Goal: Task Accomplishment & Management: Manage account settings

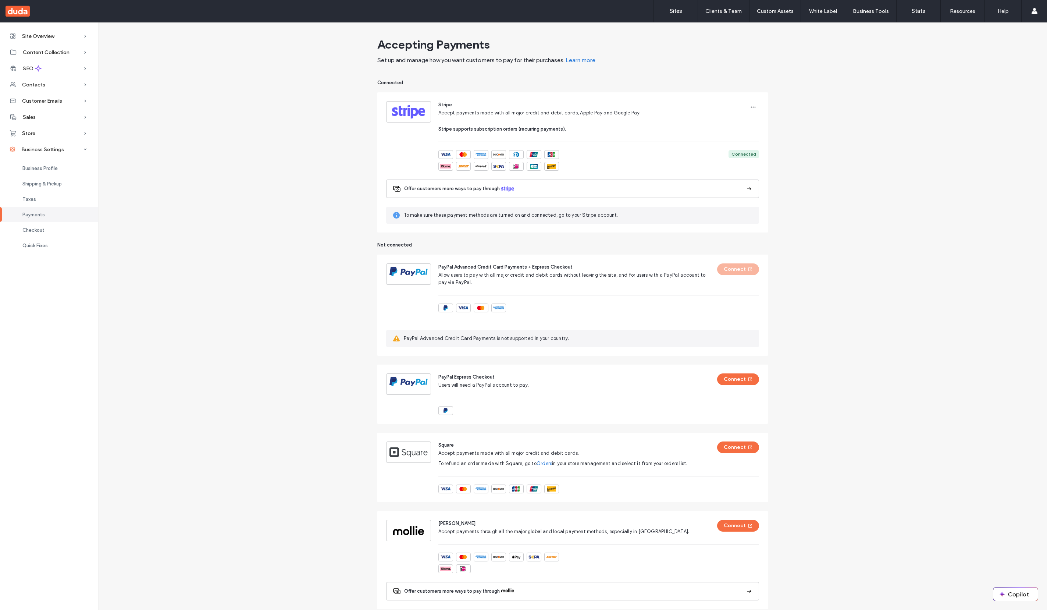
click at [285, 486] on div "Accepting Payments Set up and manage how you want customers to pay for their pu…" at bounding box center [572, 346] width 949 height 624
click at [283, 425] on div "Accepting Payments Set up and manage how you want customers to pay for their pu…" at bounding box center [572, 346] width 949 height 624
click at [282, 485] on div "Accepting Payments Set up and manage how you want customers to pay for their pu…" at bounding box center [572, 351] width 949 height 635
click at [299, 515] on div "Accepting Payments Set up and manage how you want customers to pay for their pu…" at bounding box center [572, 351] width 949 height 635
click at [281, 283] on div "Accepting Payments Set up and manage how you want customers to pay for their pu…" at bounding box center [572, 351] width 949 height 635
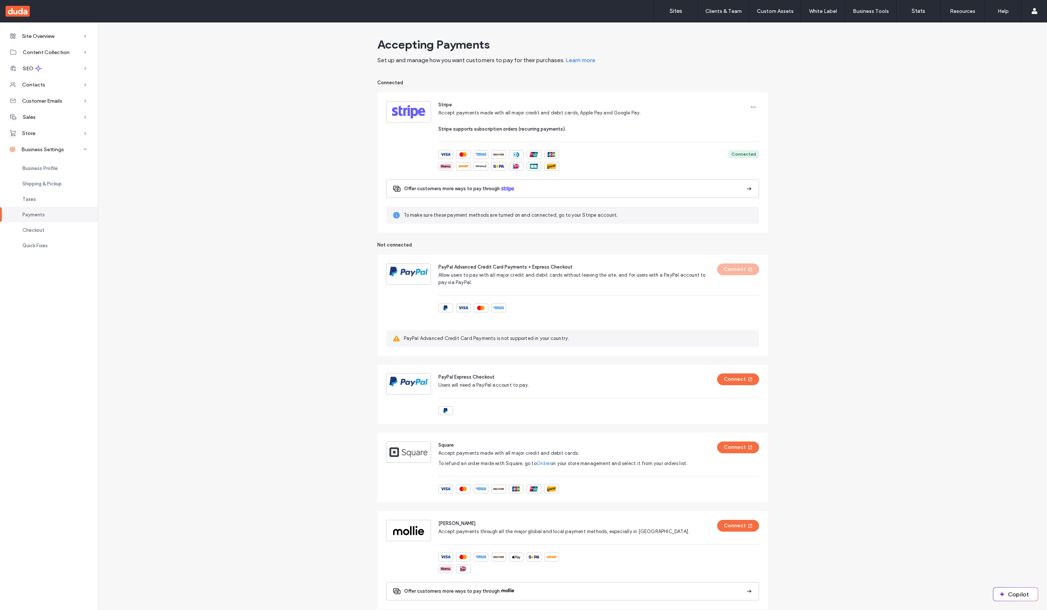
click at [281, 283] on div "Accepting Payments Set up and manage how you want customers to pay for their pu…" at bounding box center [572, 351] width 949 height 635
click at [224, 317] on div "Accepting Payments Set up and manage how you want customers to pay for their pu…" at bounding box center [572, 351] width 949 height 635
click at [677, 17] on link "Sites" at bounding box center [676, 11] width 44 height 22
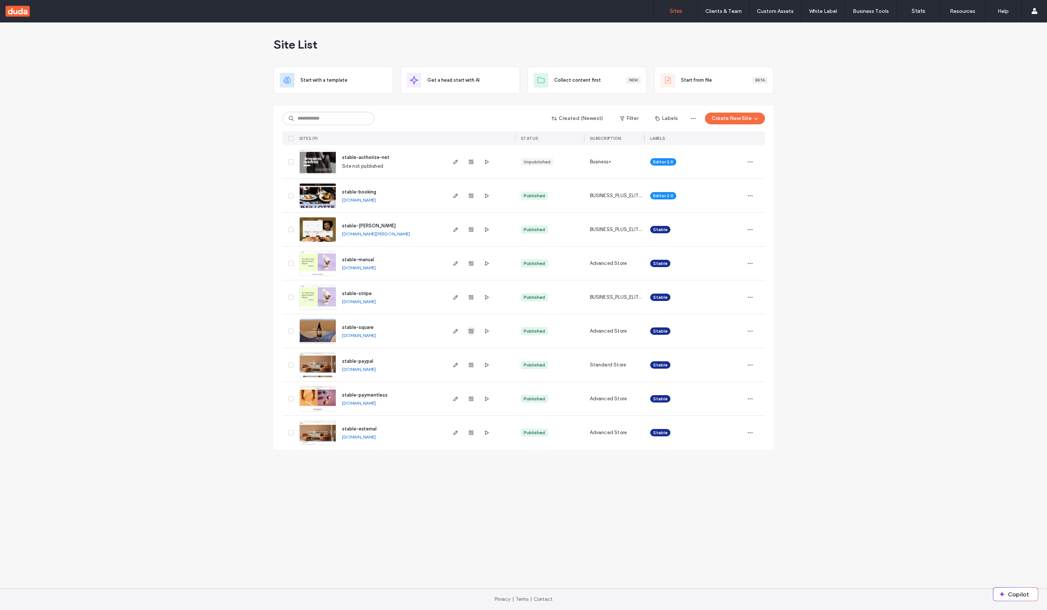
click at [472, 332] on icon "button" at bounding box center [471, 331] width 6 height 6
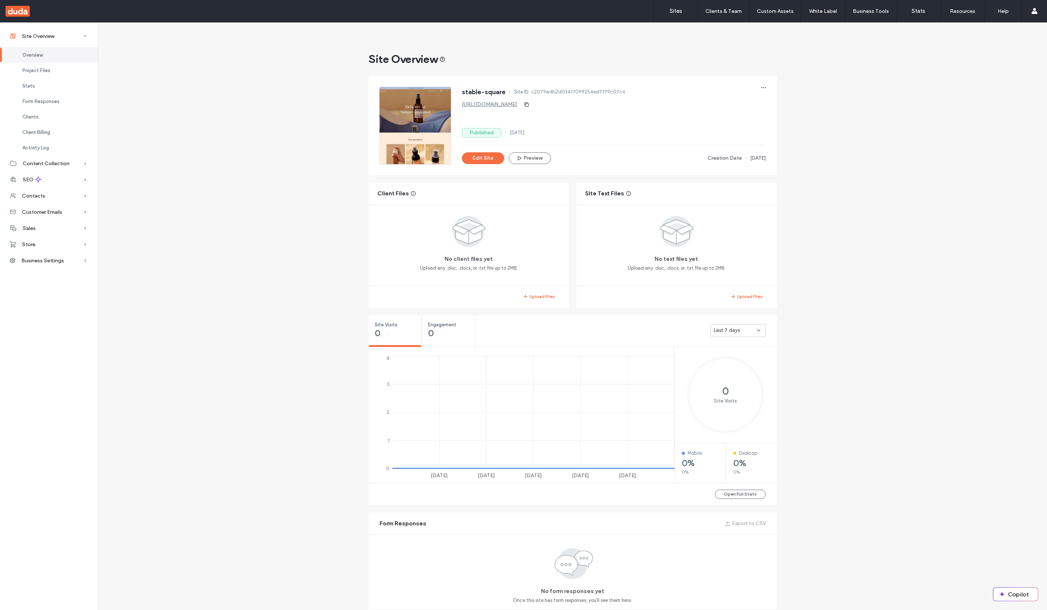
click at [282, 485] on div "Site Overview stable-square Site ID: c2079adb2d03417099254ed77f9c07c4 https://s…" at bounding box center [572, 594] width 949 height 1145
click at [200, 430] on div "Site Overview stable-square Site ID: c2079adb2d03417099254ed77f9c07c4 https://s…" at bounding box center [572, 594] width 949 height 1145
click at [56, 262] on span "Business Settings" at bounding box center [42, 260] width 43 height 6
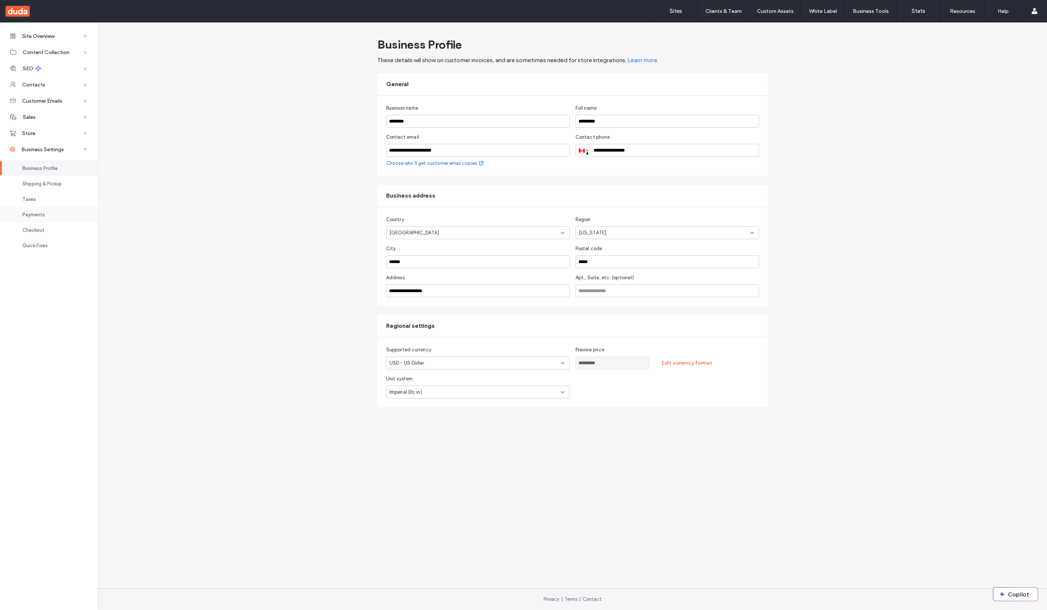
click at [50, 217] on div "Payments" at bounding box center [49, 214] width 98 height 15
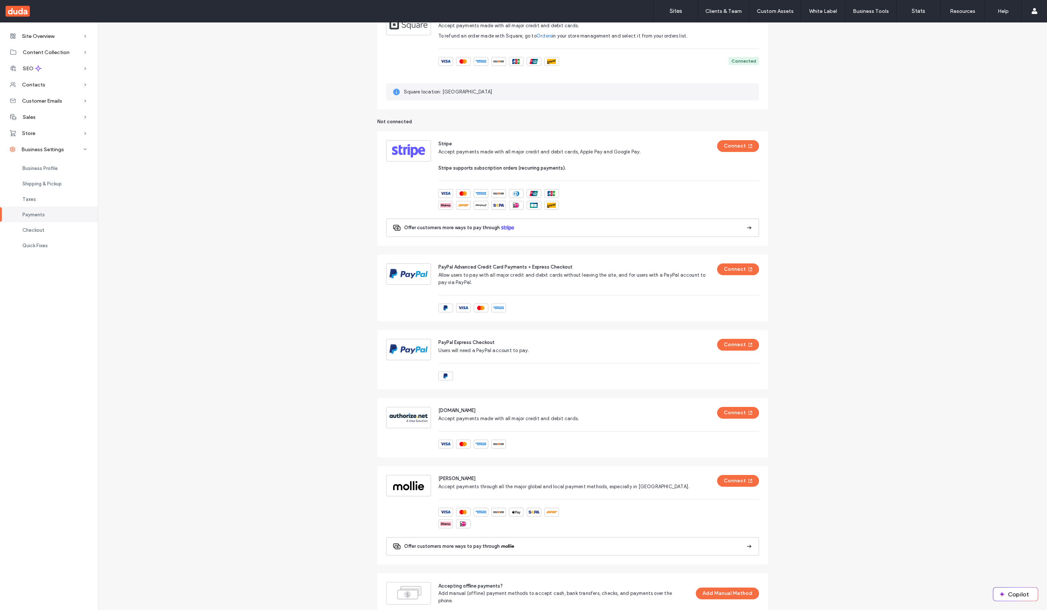
scroll to position [90, 0]
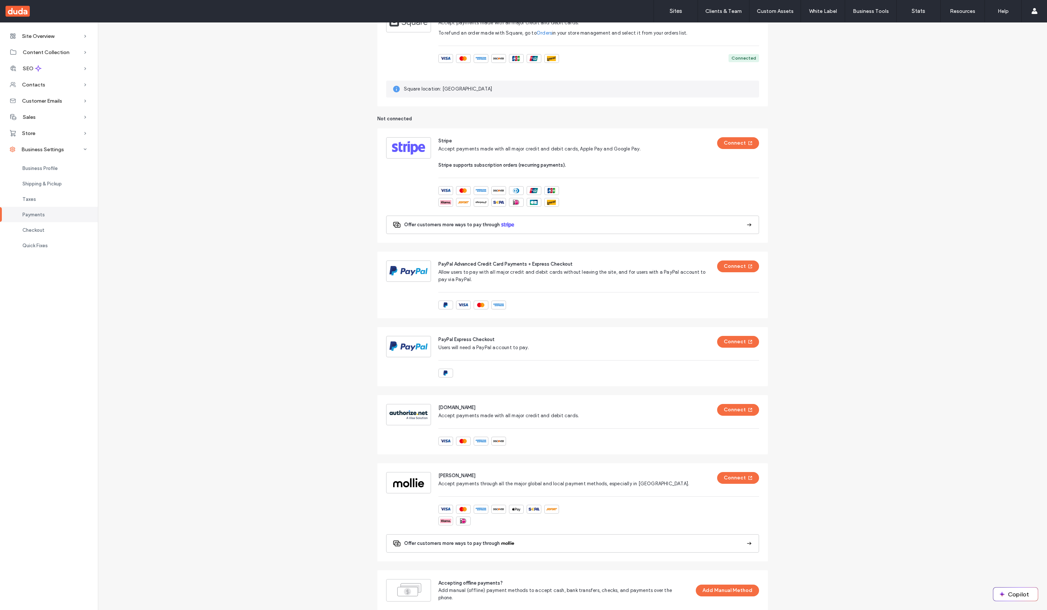
click at [287, 415] on div "Accepting Payments Set up and manage how you want customers to pay for their pu…" at bounding box center [572, 277] width 949 height 666
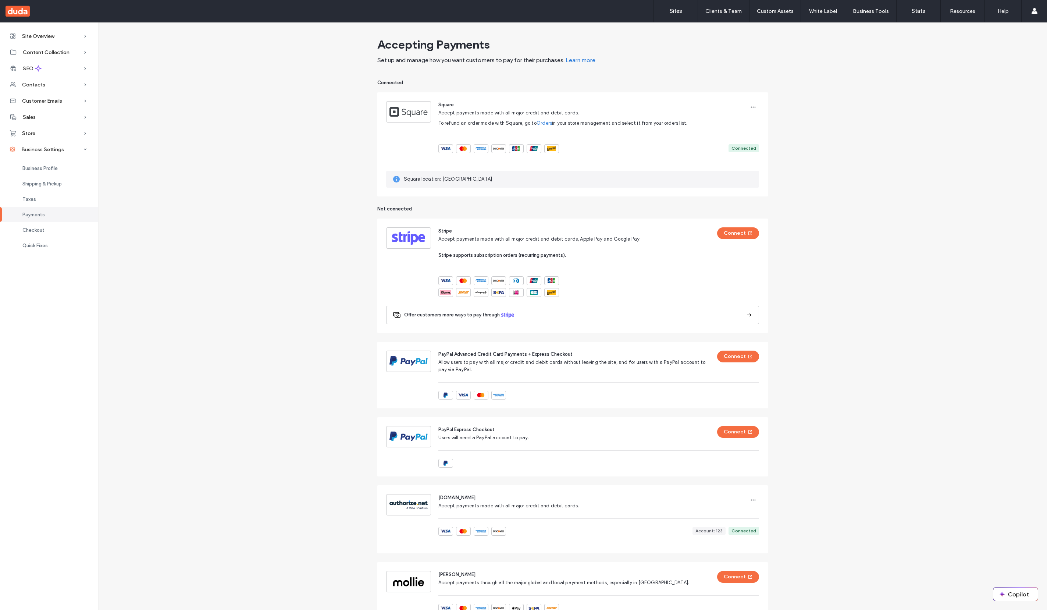
click at [251, 508] on div "Accepting Payments Set up and manage how you want customers to pay for their pu…" at bounding box center [572, 377] width 949 height 686
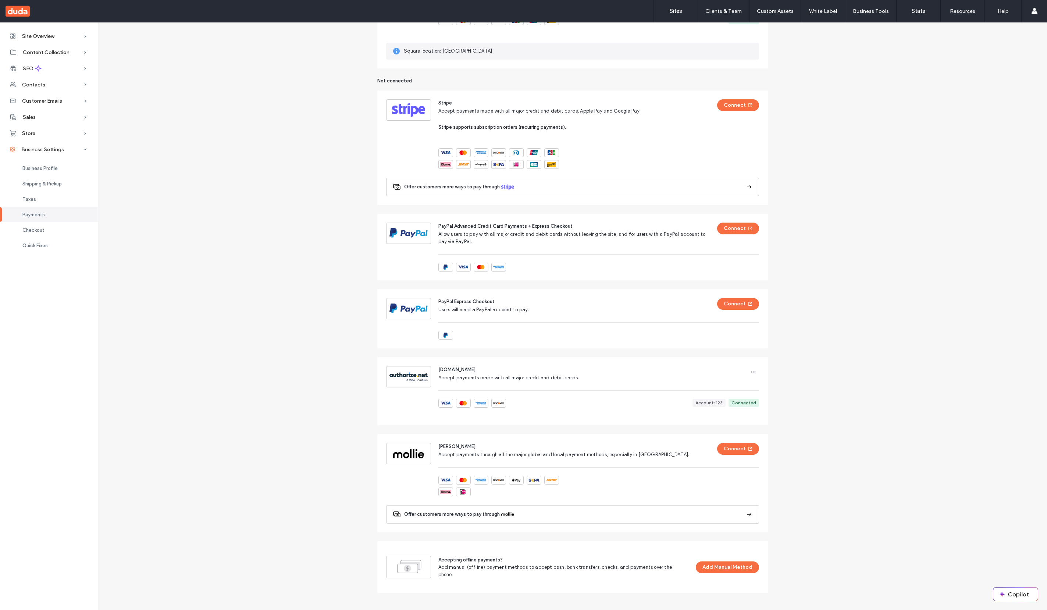
scroll to position [129, 0]
click at [297, 477] on div "Accepting Payments Set up and manage how you want customers to pay for their pu…" at bounding box center [572, 249] width 949 height 686
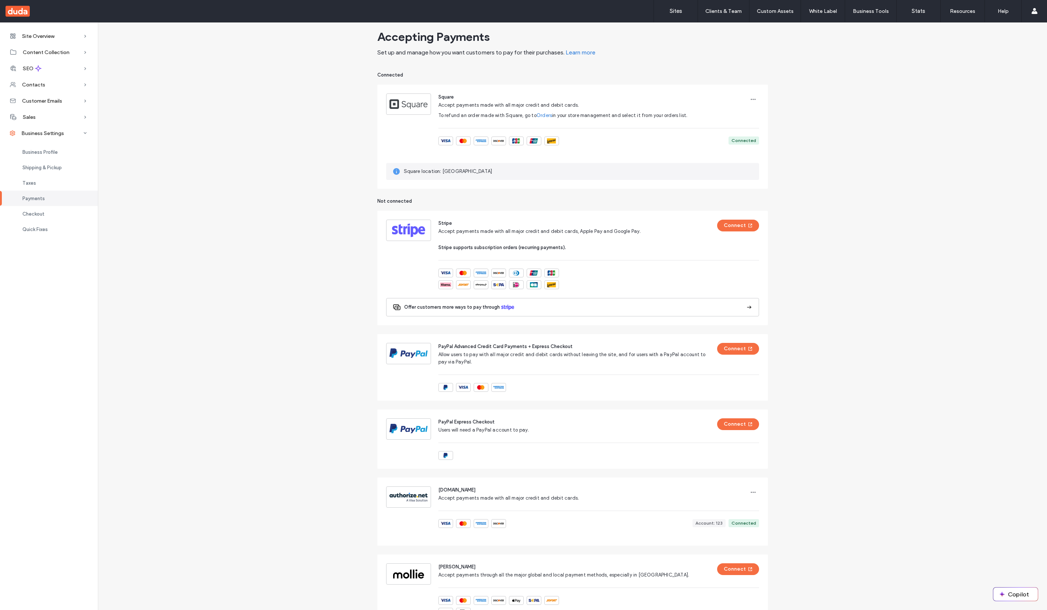
scroll to position [9, 0]
click at [52, 155] on div "Business Profile" at bounding box center [49, 151] width 98 height 15
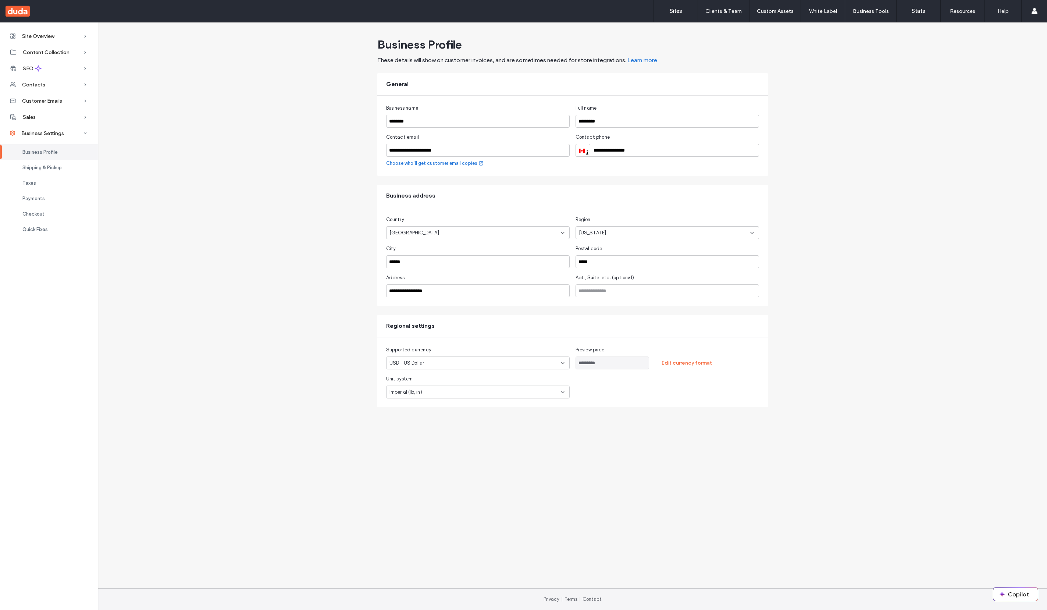
click at [434, 361] on div "USD - US Dollar" at bounding box center [473, 362] width 168 height 7
type input "***"
click at [432, 371] on div "CAD - Canadian Dollar" at bounding box center [477, 375] width 183 height 13
type input "**********"
click at [755, 59] on button "Save" at bounding box center [751, 59] width 33 height 12
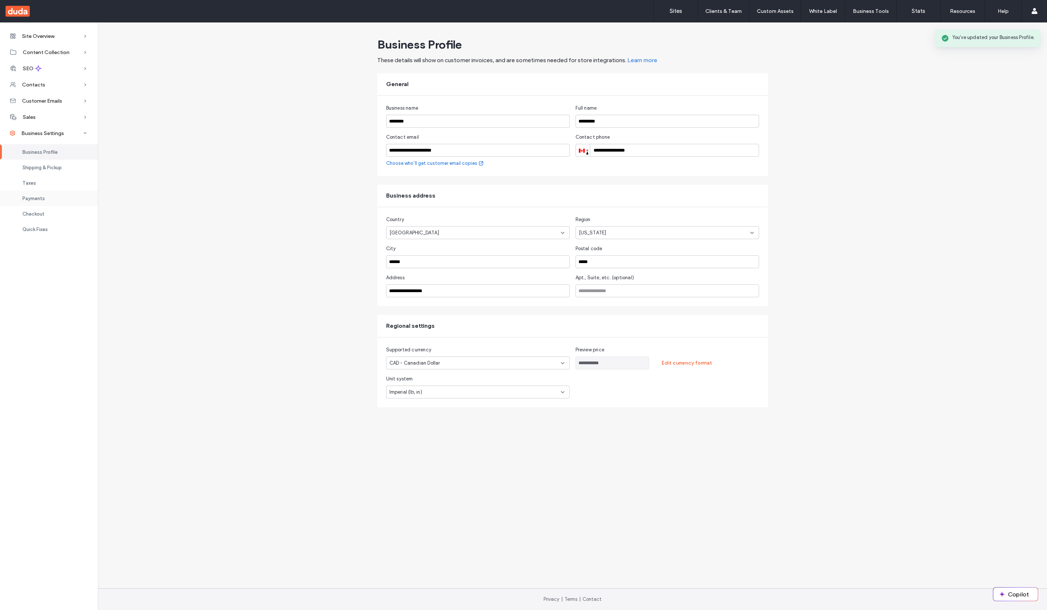
click at [59, 197] on div "Payments" at bounding box center [49, 197] width 98 height 15
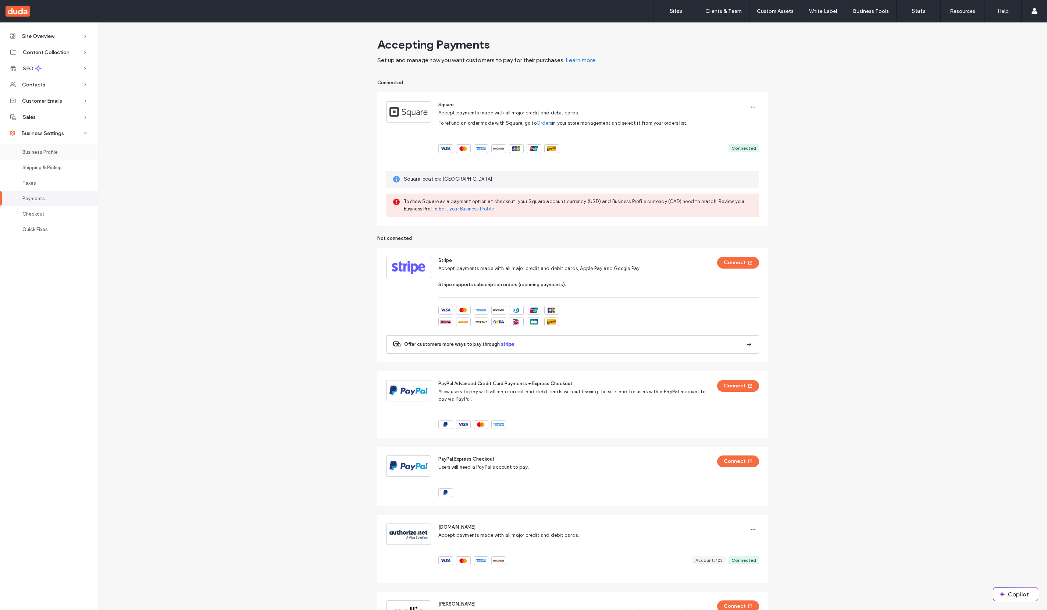
click at [61, 148] on div "Business Profile" at bounding box center [49, 151] width 98 height 15
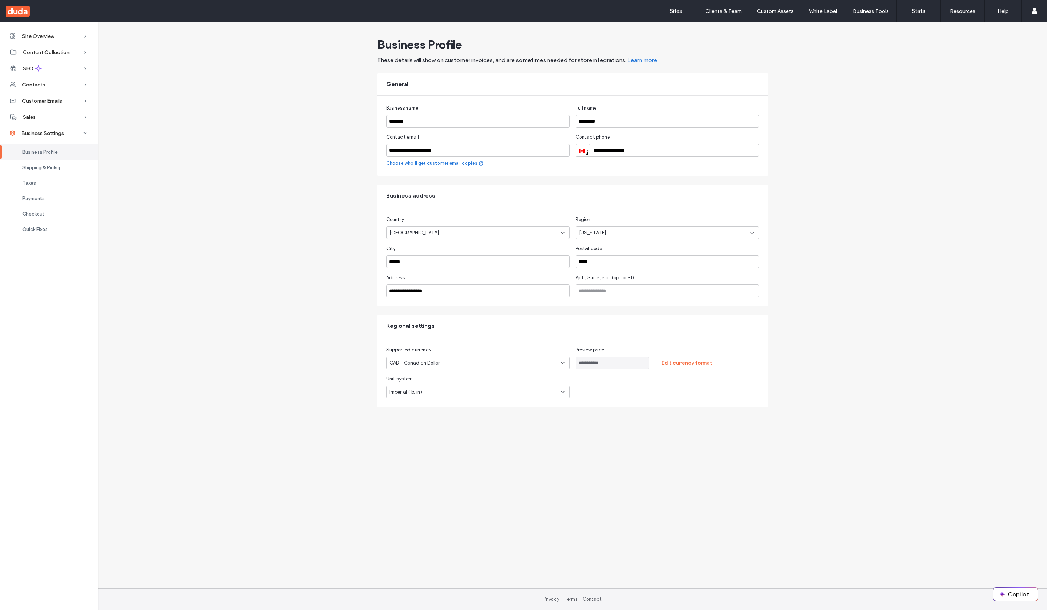
click at [436, 361] on span "CAD - Canadian Dollar" at bounding box center [414, 362] width 51 height 7
type input "***"
click at [435, 378] on div "USD - US Dollar" at bounding box center [477, 375] width 183 height 13
type input "*********"
click at [754, 63] on button "Save" at bounding box center [751, 59] width 33 height 12
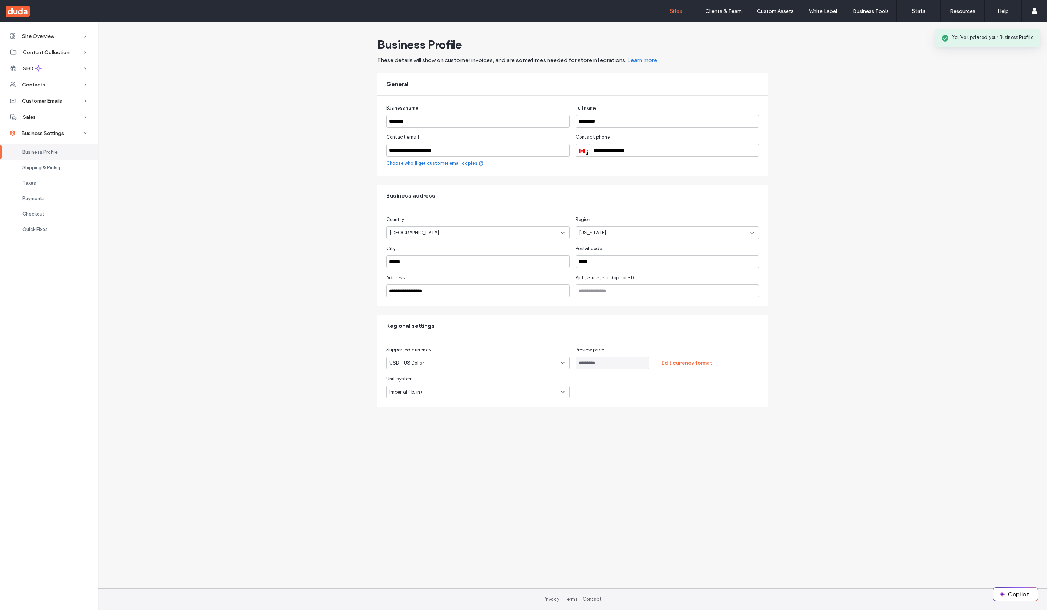
click at [679, 12] on label "Sites" at bounding box center [676, 11] width 13 height 7
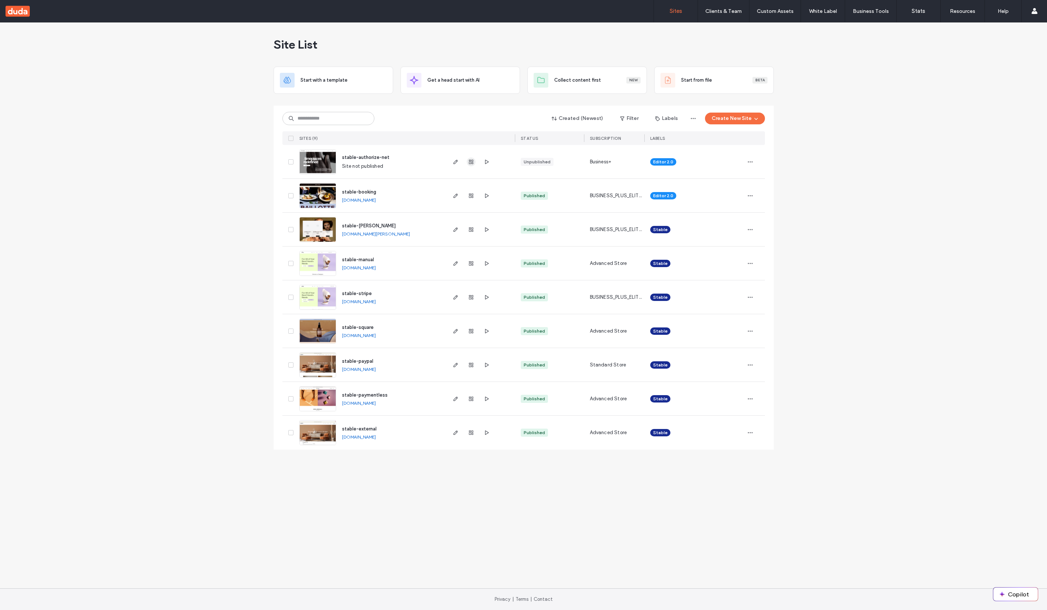
click at [473, 162] on icon "button" at bounding box center [471, 162] width 6 height 6
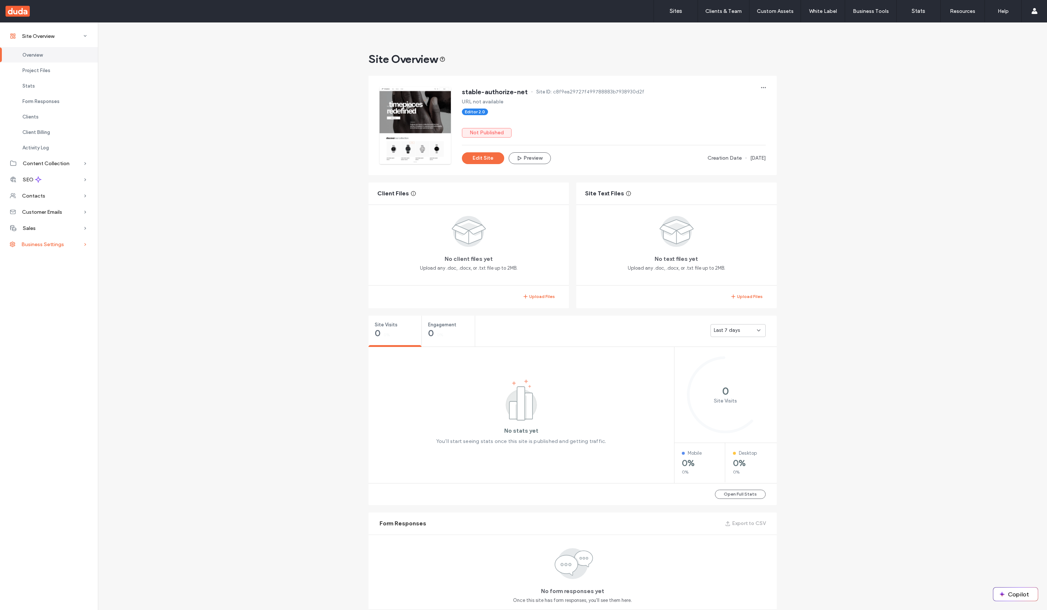
click at [49, 240] on div "Business Settings" at bounding box center [49, 244] width 98 height 16
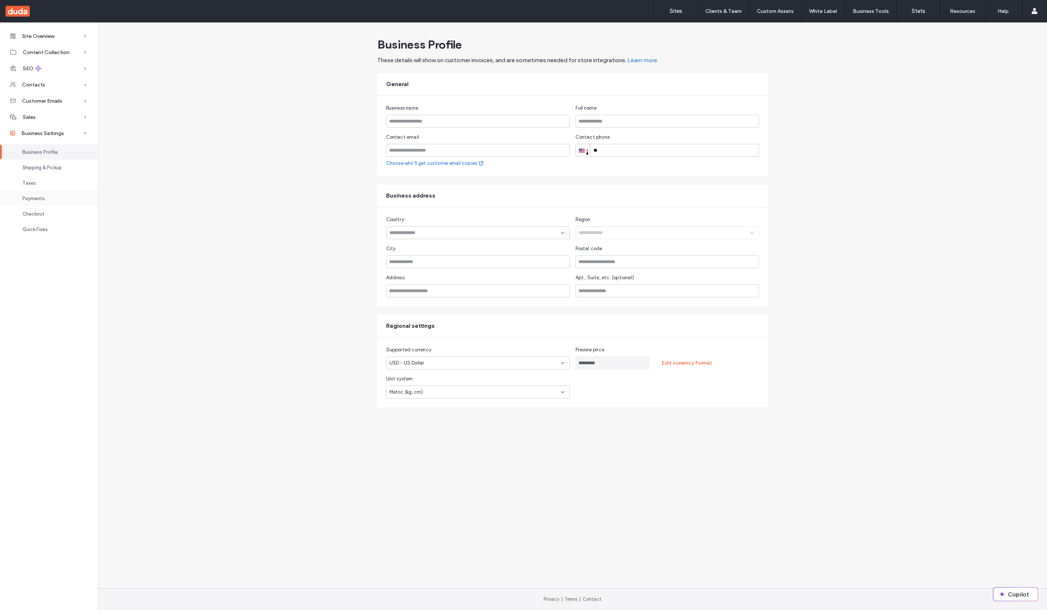
click at [53, 201] on div "Payments" at bounding box center [49, 197] width 98 height 15
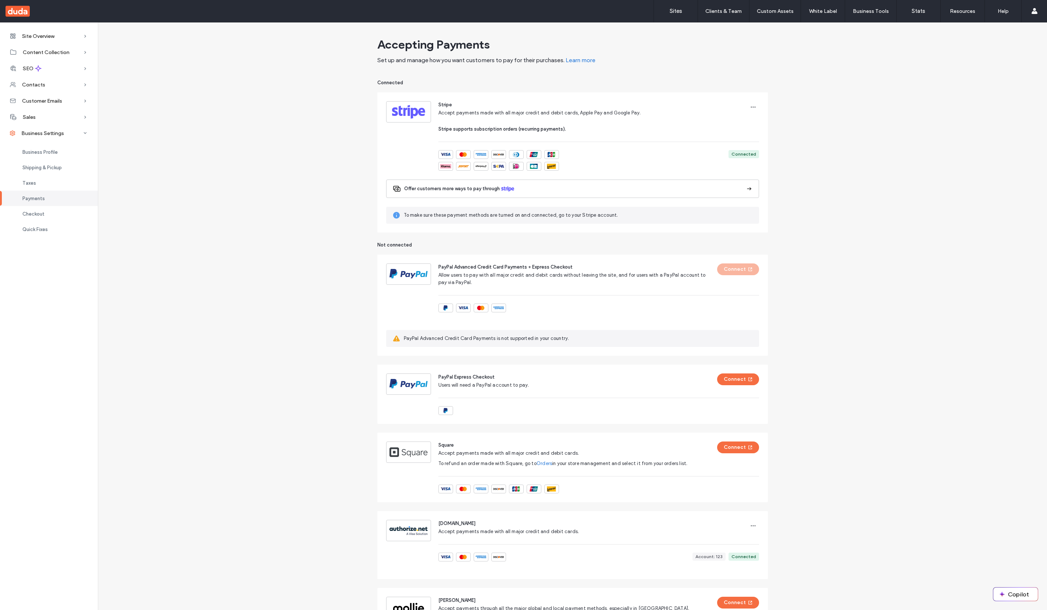
scroll to position [76, 0]
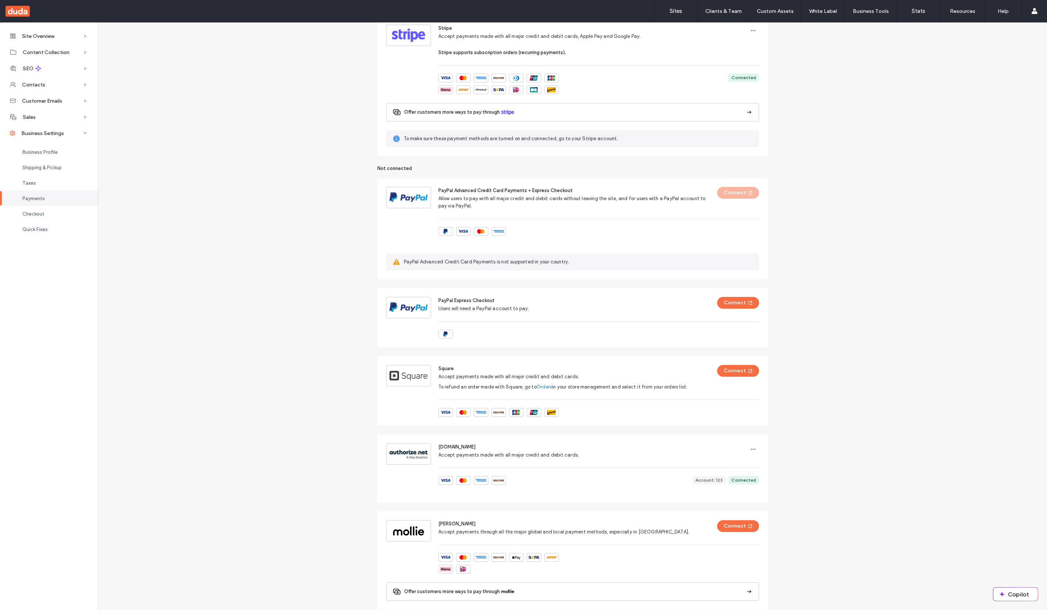
click at [322, 451] on div "Accepting Payments Set up and manage how you want customers to pay for their pu…" at bounding box center [572, 308] width 949 height 700
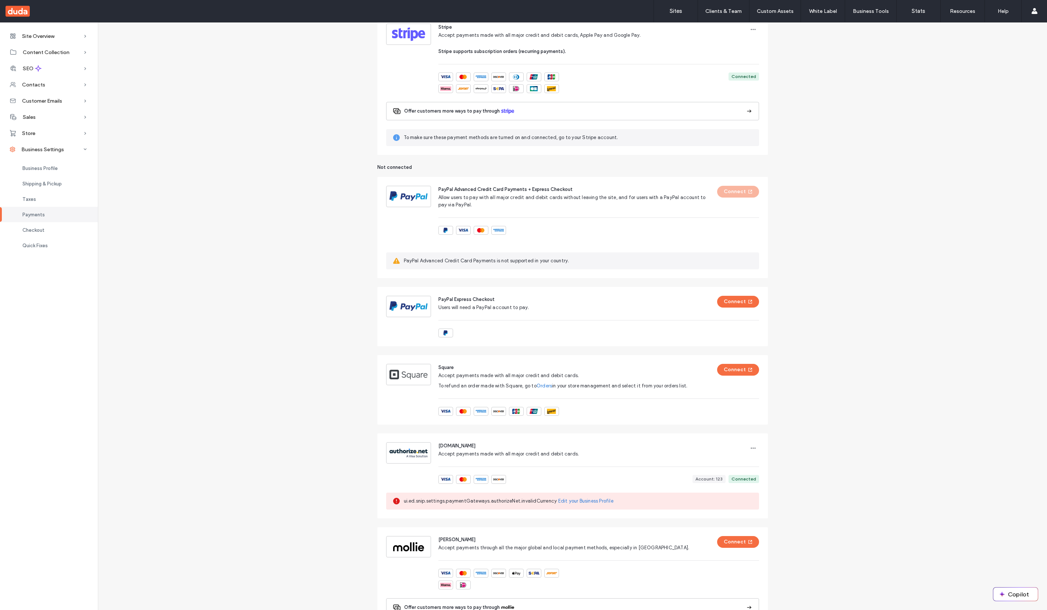
scroll to position [89, 0]
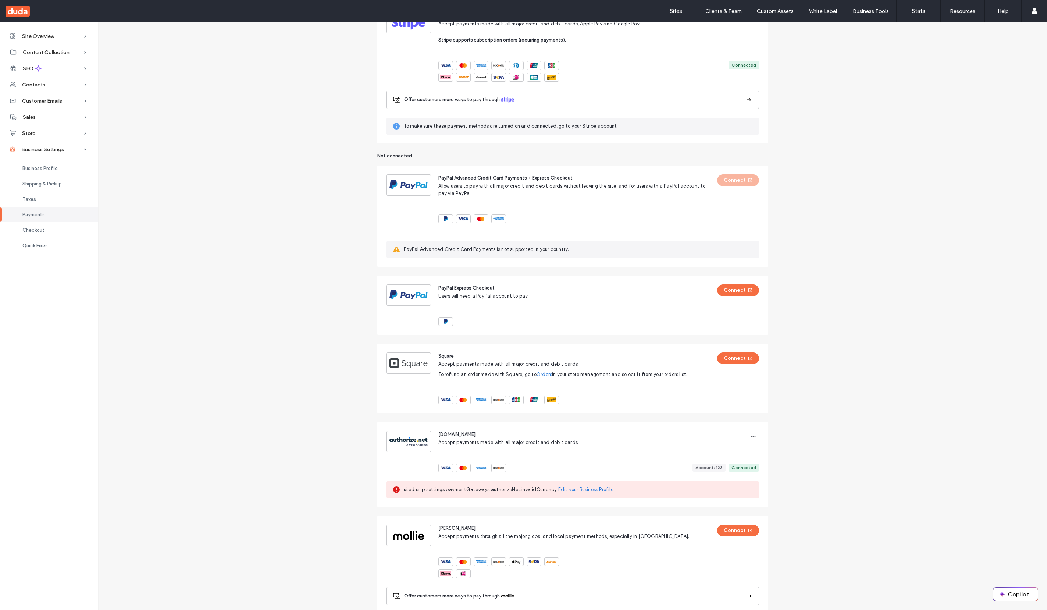
click at [567, 488] on link "Edit your Business Profile" at bounding box center [585, 489] width 55 height 7
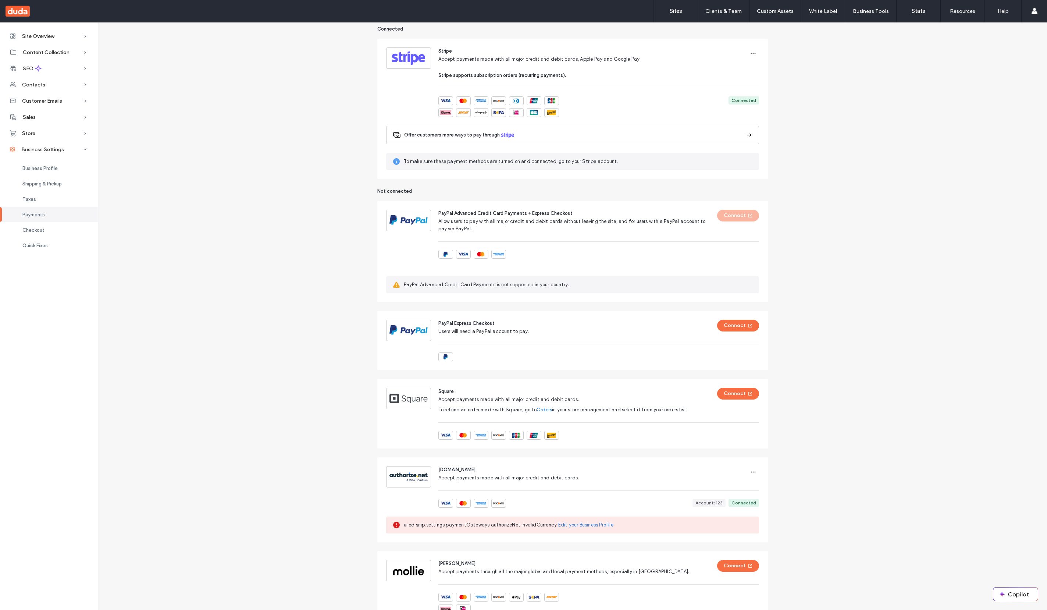
scroll to position [62, 0]
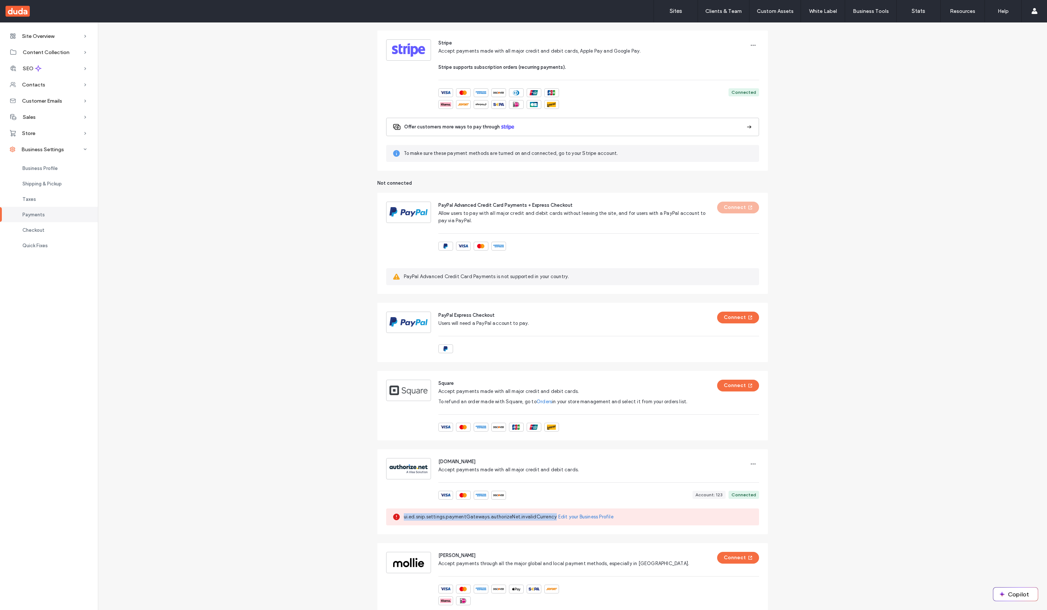
drag, startPoint x: 401, startPoint y: 518, endPoint x: 552, endPoint y: 520, distance: 150.4
click at [552, 520] on span "ui.ed.snip.settings.paymentGateways.authorizeNet.invalidCurrency Edit your Busi…" at bounding box center [578, 516] width 349 height 7
copy span "ui.ed.snip.settings.paymentGateways.authorizeNet.invalidCurrency"
click at [185, 363] on div "Accepting Payments Set up and manage how you want customers to pay for their pu…" at bounding box center [572, 336] width 949 height 729
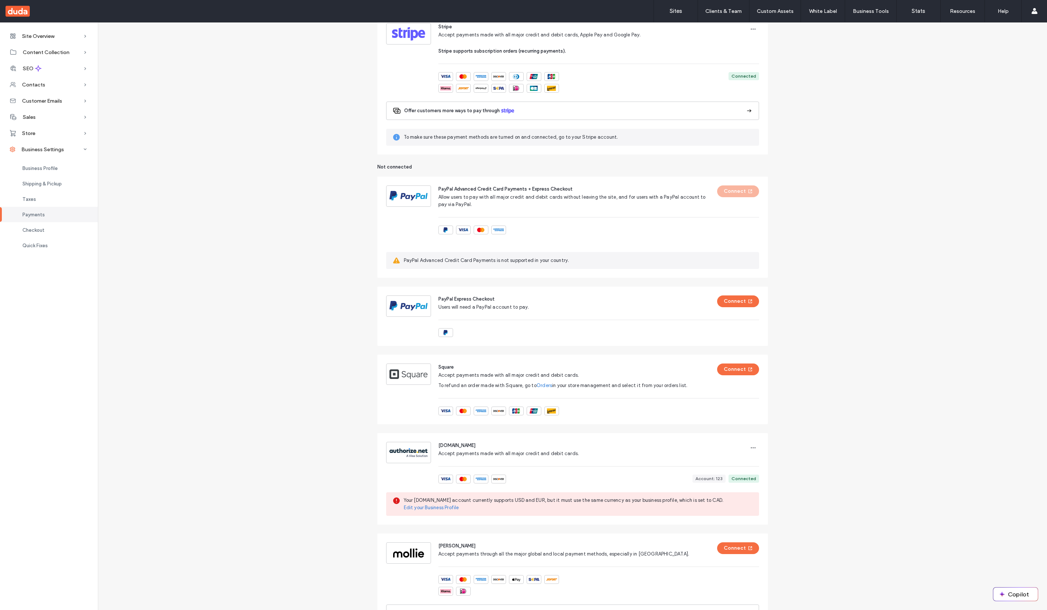
scroll to position [78, 0]
